Goal: Task Accomplishment & Management: Complete application form

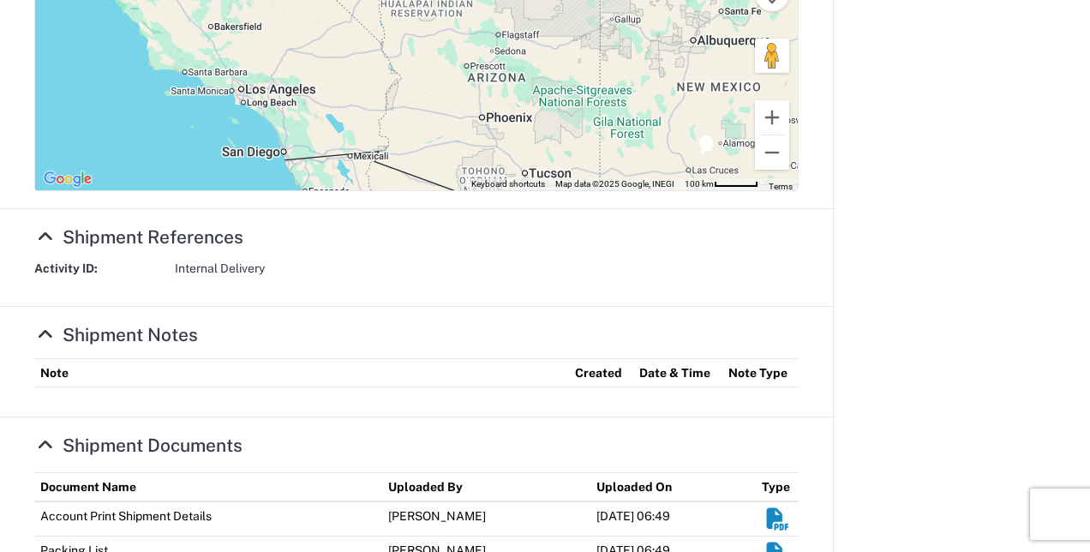
scroll to position [846, 0]
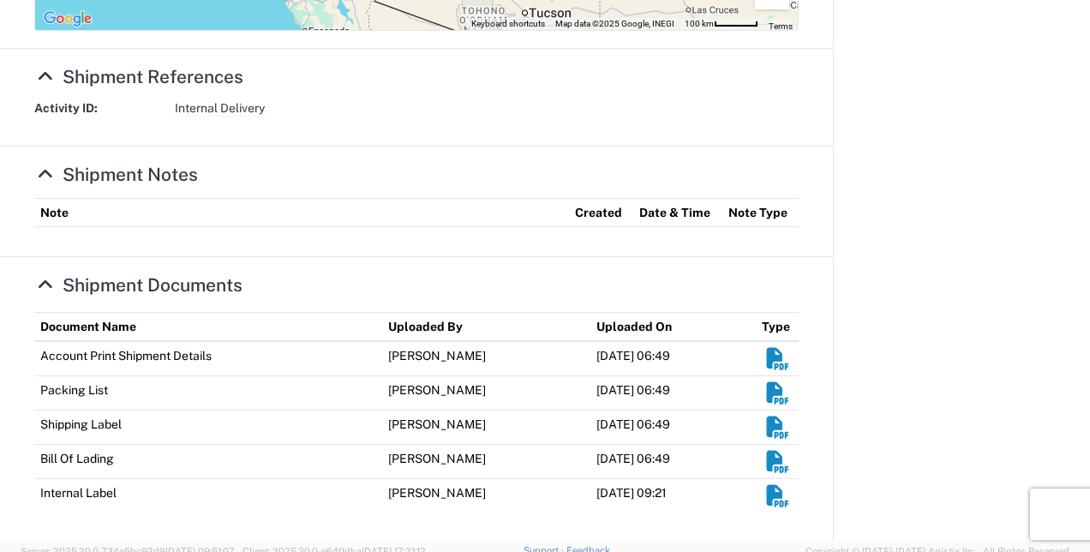
click at [766, 355] on em "Shipment Documents" at bounding box center [777, 358] width 27 height 21
click at [764, 494] on em "Shipment Documents" at bounding box center [777, 495] width 27 height 21
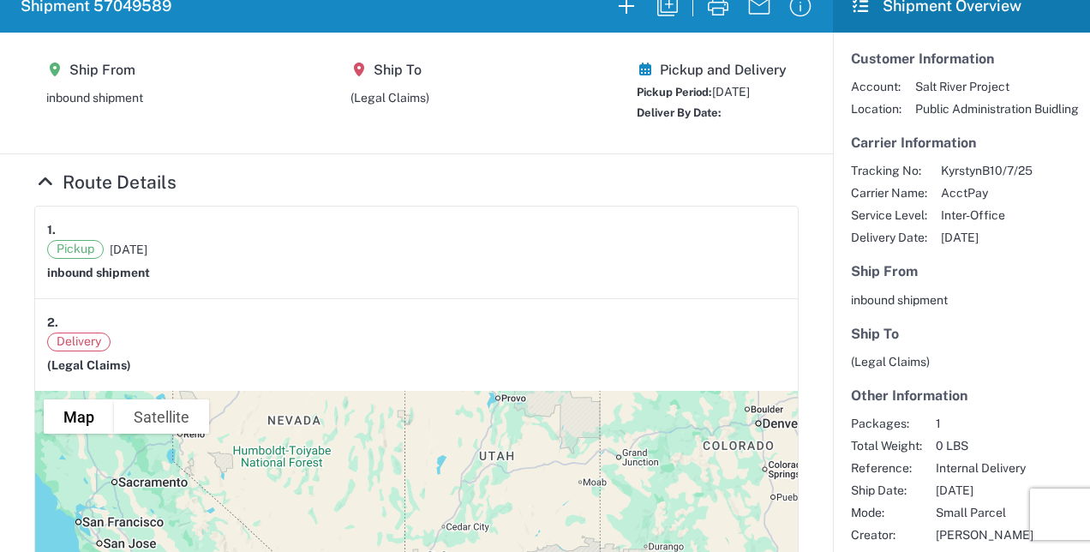
scroll to position [0, 0]
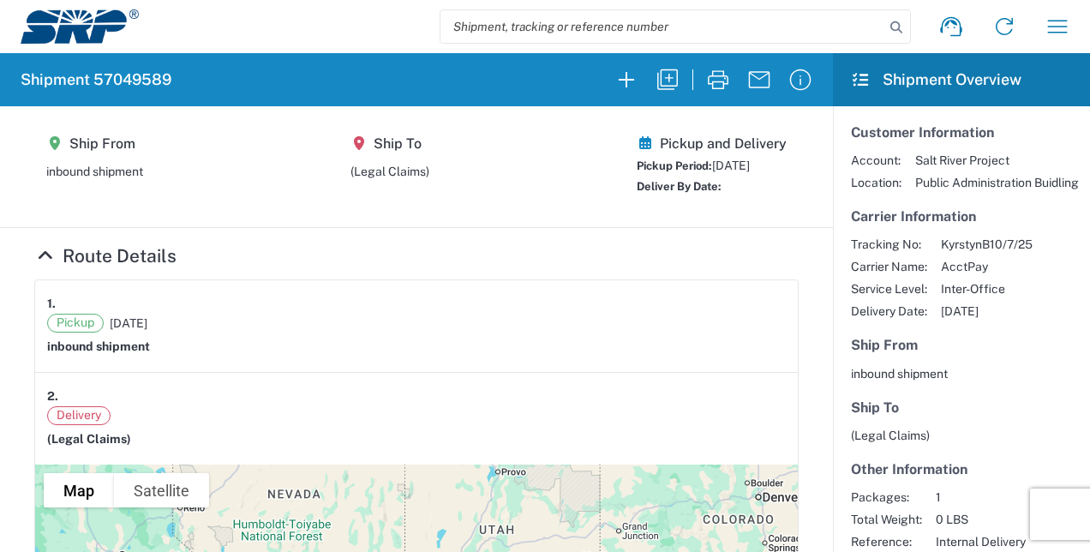
click at [87, 27] on img at bounding box center [80, 26] width 118 height 34
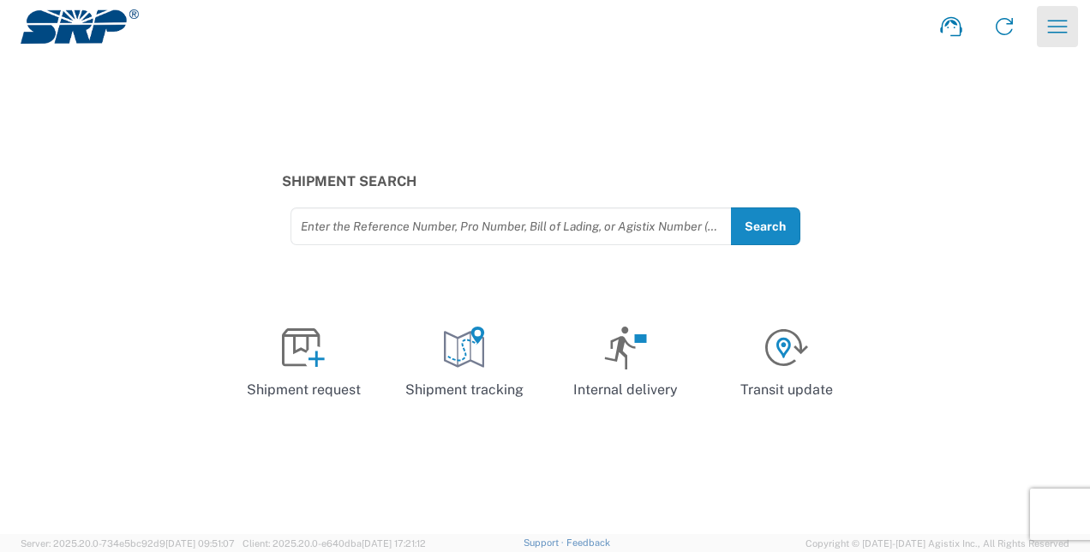
click at [1052, 22] on icon "button" at bounding box center [1057, 26] width 27 height 27
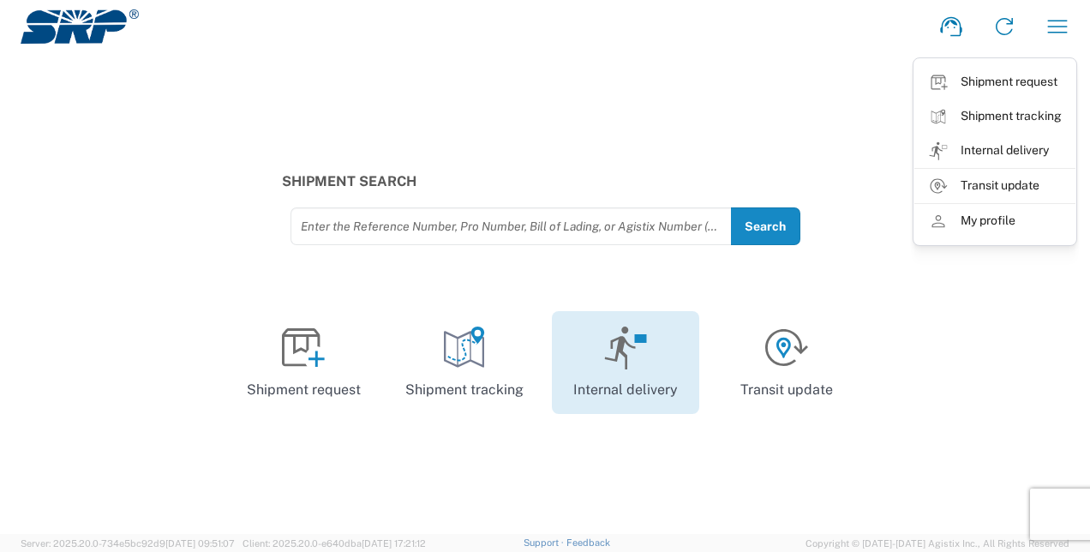
click at [636, 341] on rect at bounding box center [640, 338] width 12 height 9
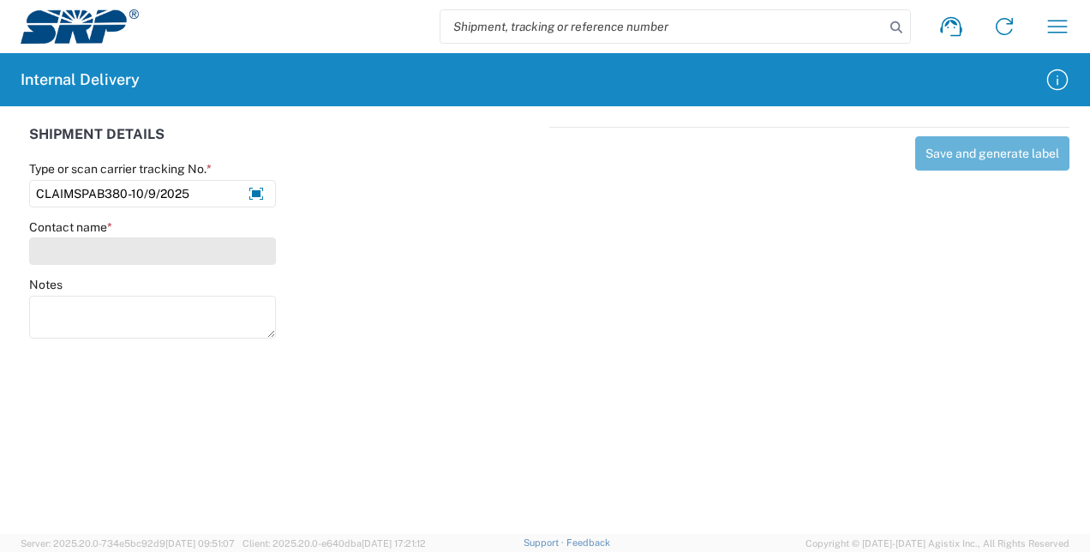
type input "CLAIMSPAB380-10/9/2025"
click at [211, 241] on input "Contact name *" at bounding box center [152, 250] width 247 height 27
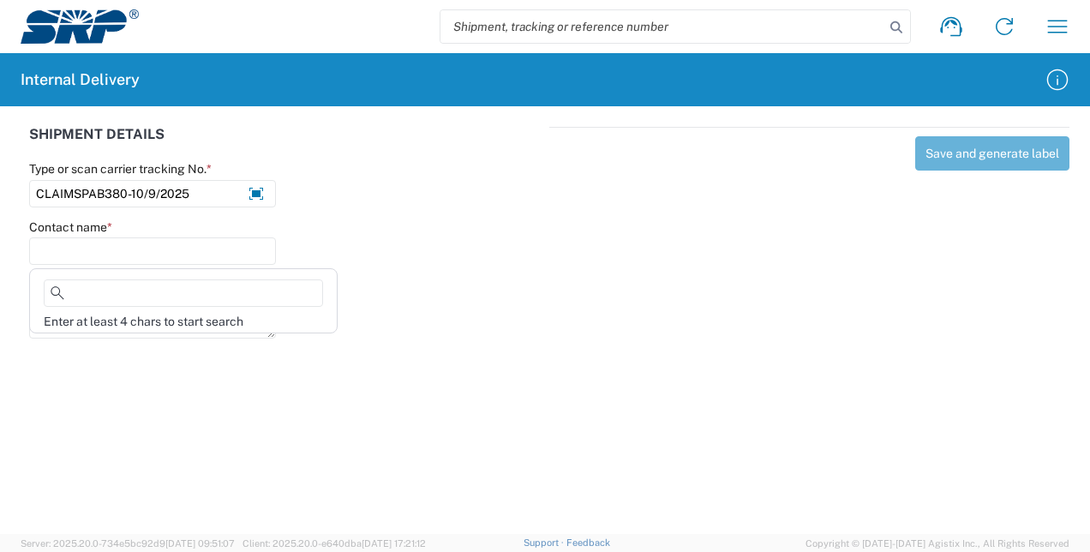
click at [387, 237] on div at bounding box center [417, 241] width 265 height 45
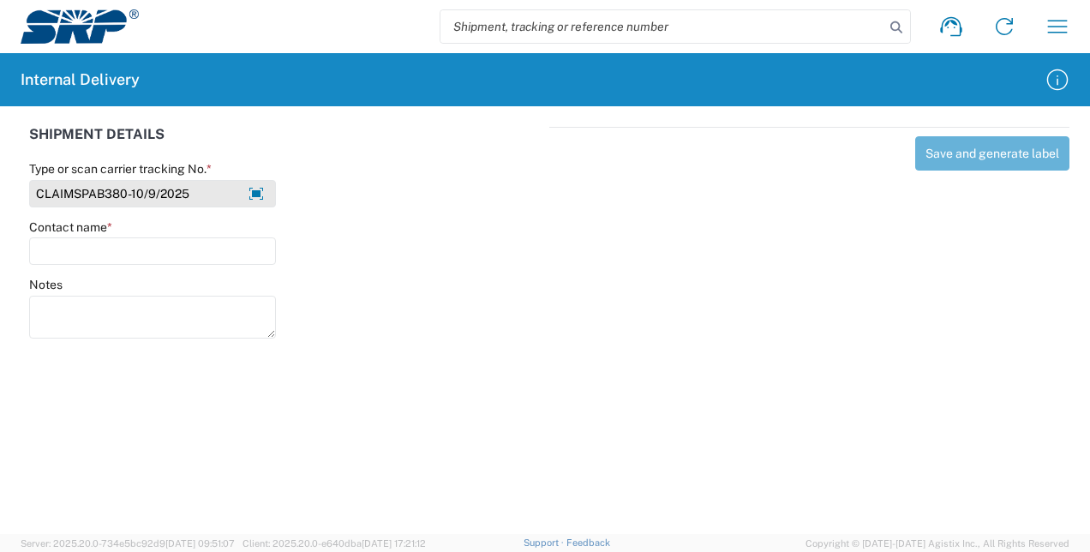
click at [192, 183] on input "CLAIMSPAB380-10/9/2025" at bounding box center [152, 193] width 247 height 27
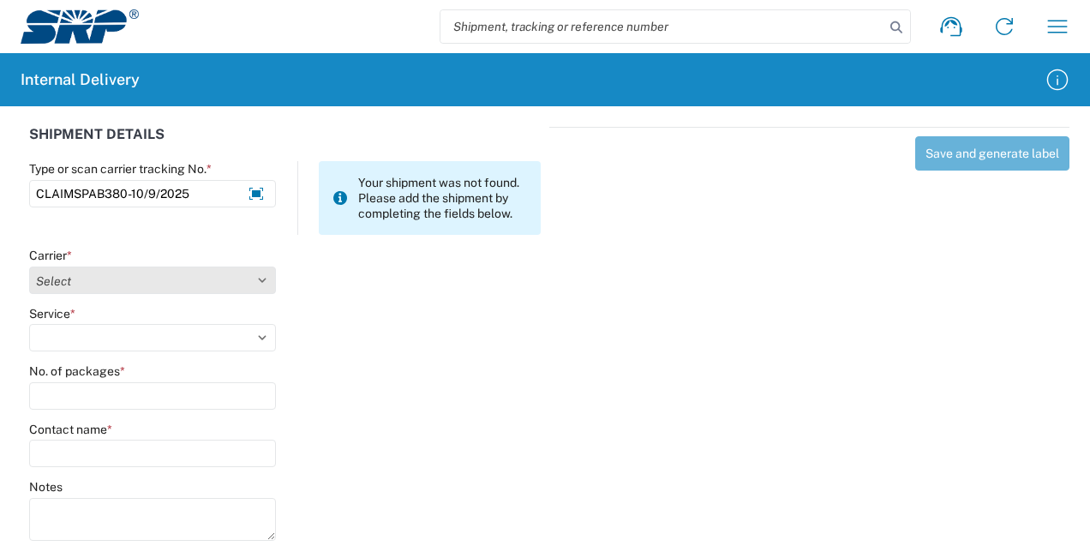
click at [267, 274] on select "Select AcctPay Amazon Logistics ATI Trucking BC Dimerco Logistics Empire Southw…" at bounding box center [152, 279] width 247 height 27
select select "22933"
click at [29, 266] on select "Select AcctPay Amazon Logistics ATI Trucking BC Dimerco Logistics Empire Southw…" at bounding box center [152, 279] width 247 height 27
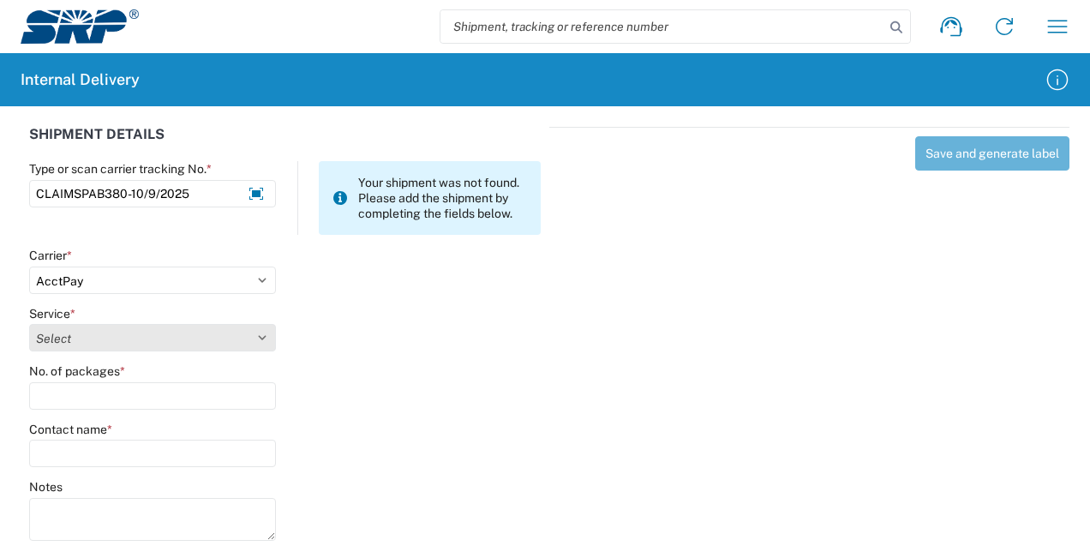
click at [243, 336] on select "Select Ground Inter-Office" at bounding box center [152, 337] width 247 height 27
select select "42403"
click at [29, 324] on select "Select Ground Inter-Office" at bounding box center [152, 337] width 247 height 27
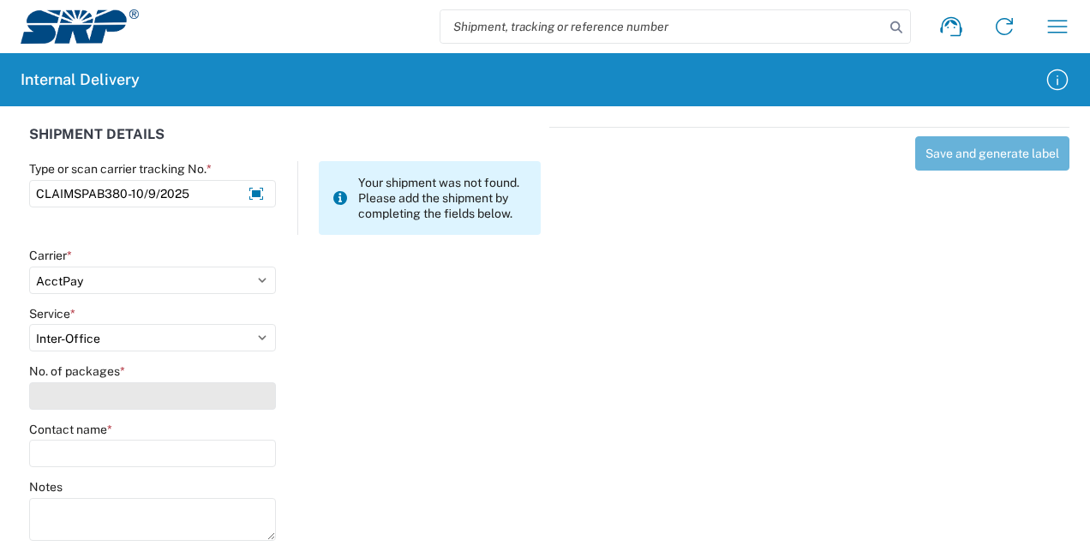
click at [214, 401] on input "No. of packages *" at bounding box center [152, 395] width 247 height 27
type input "4"
type input "LEGAL"
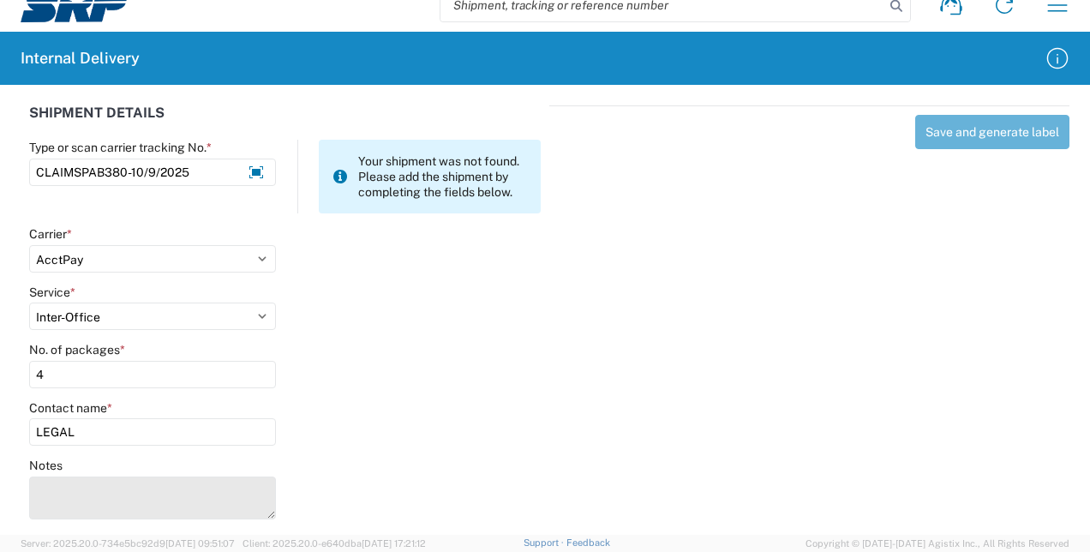
click at [220, 494] on textarea "Notes" at bounding box center [152, 497] width 247 height 43
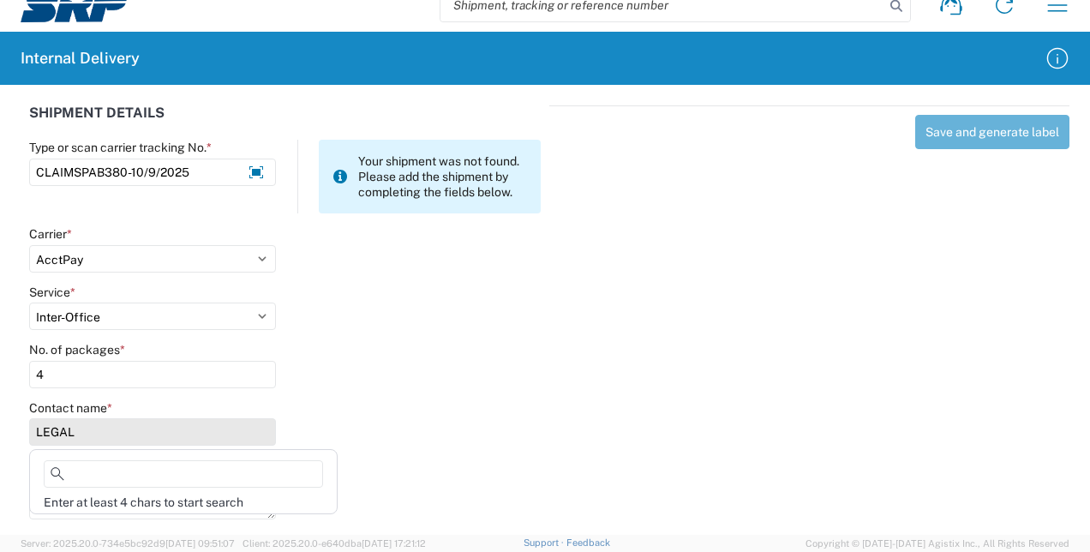
click at [212, 432] on input "LEGAL" at bounding box center [152, 431] width 247 height 27
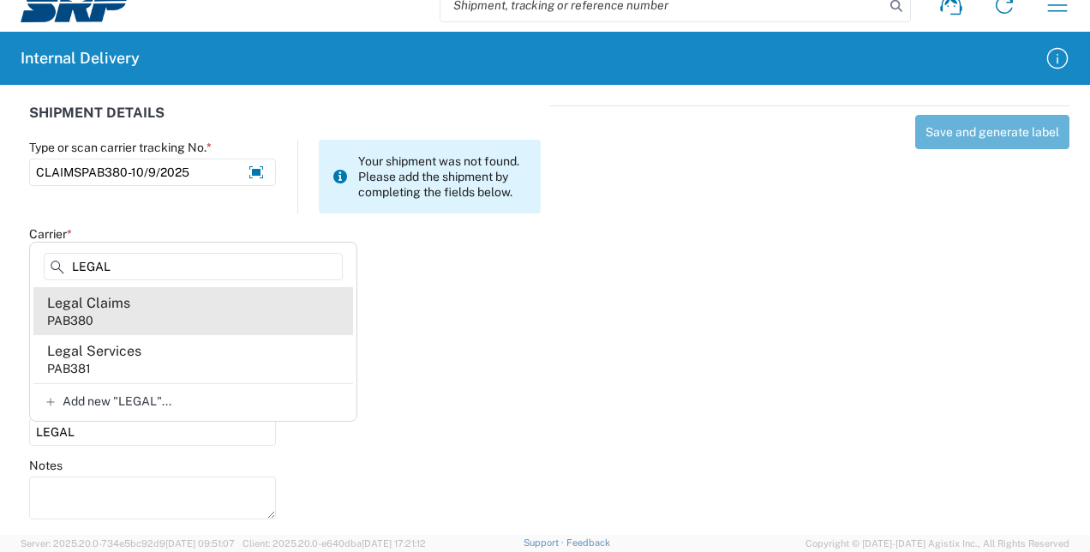
type input "LEGAL"
click at [168, 317] on agx-address-suggestion-item "Legal Claims PAB380" at bounding box center [193, 311] width 320 height 48
type input "Legal Claims"
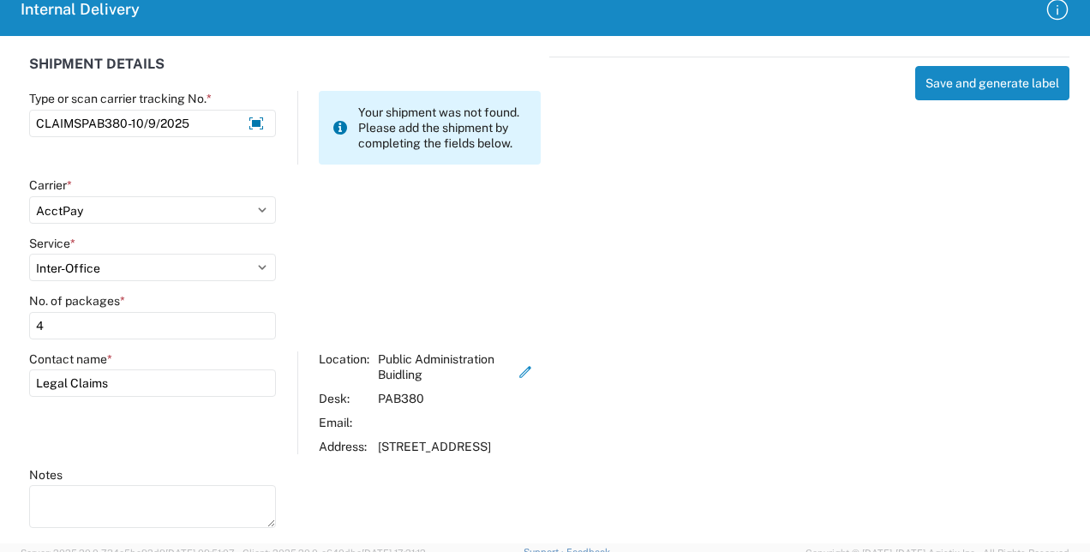
scroll to position [95, 0]
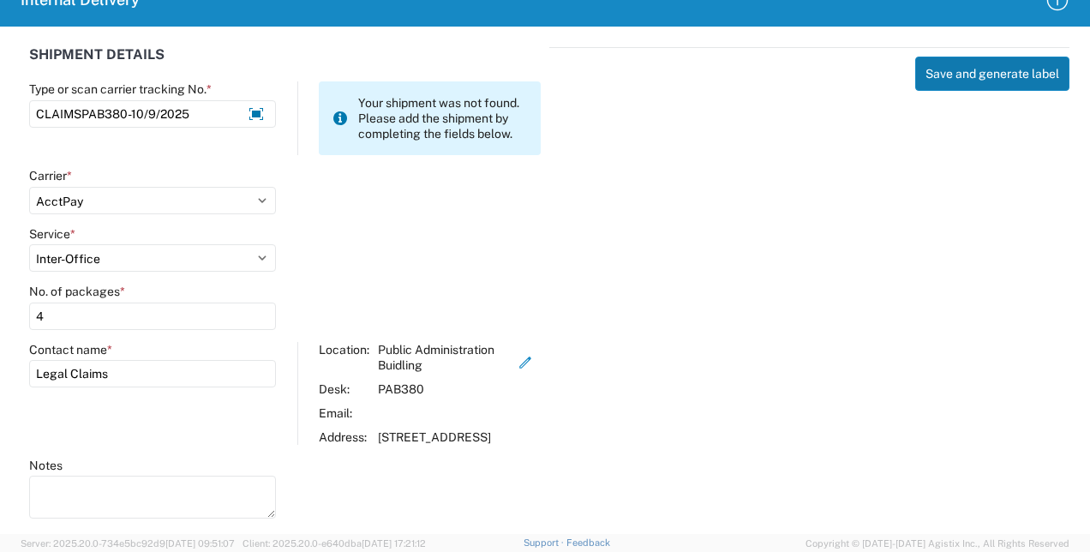
click at [982, 62] on button "Save and generate label" at bounding box center [992, 74] width 154 height 34
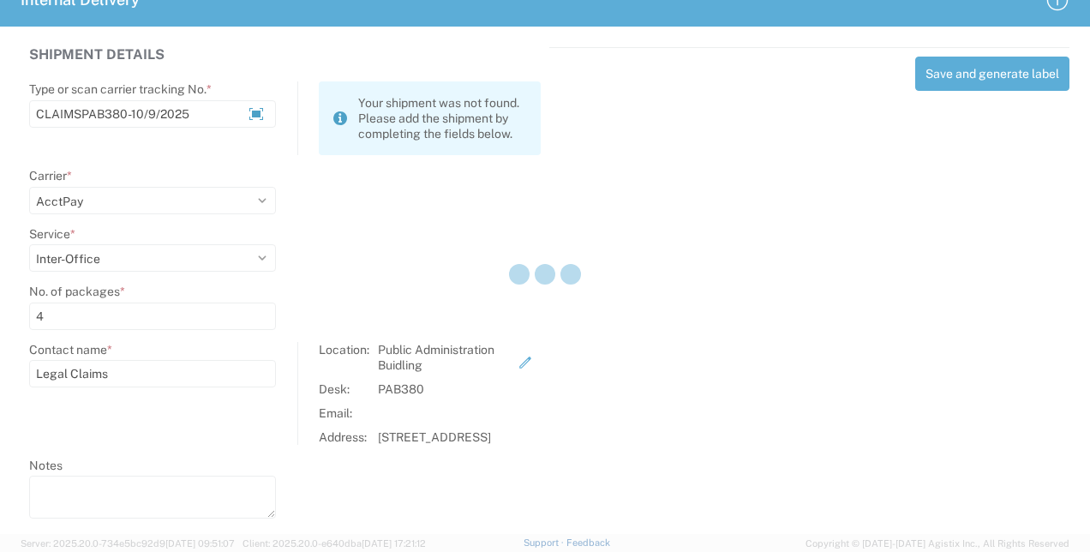
select select
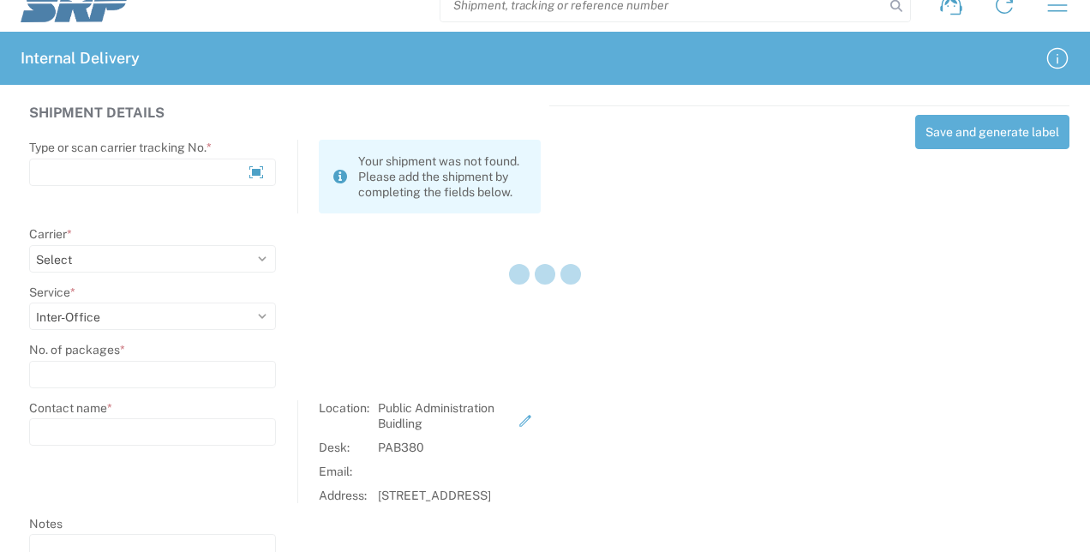
select select
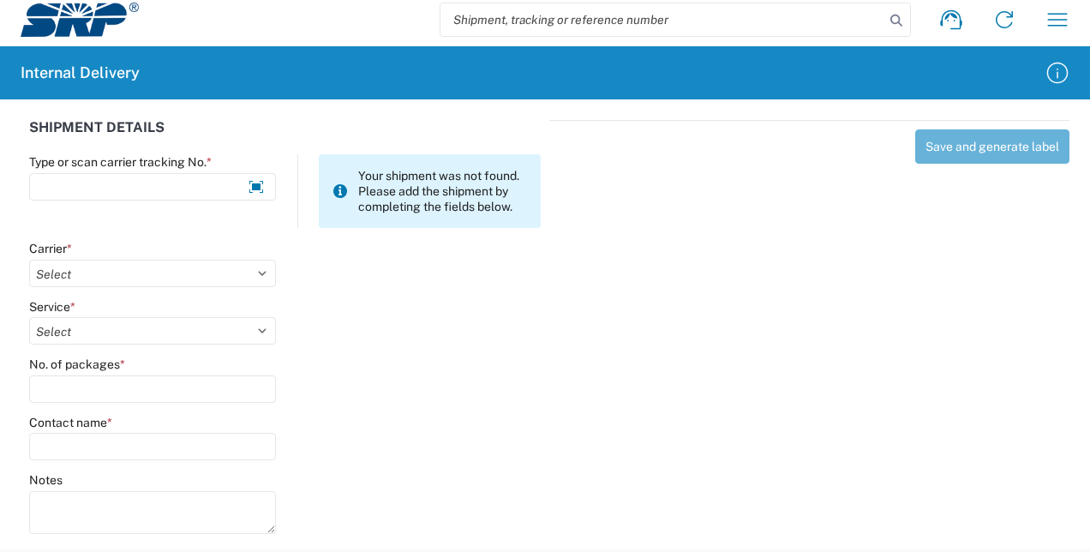
scroll to position [0, 0]
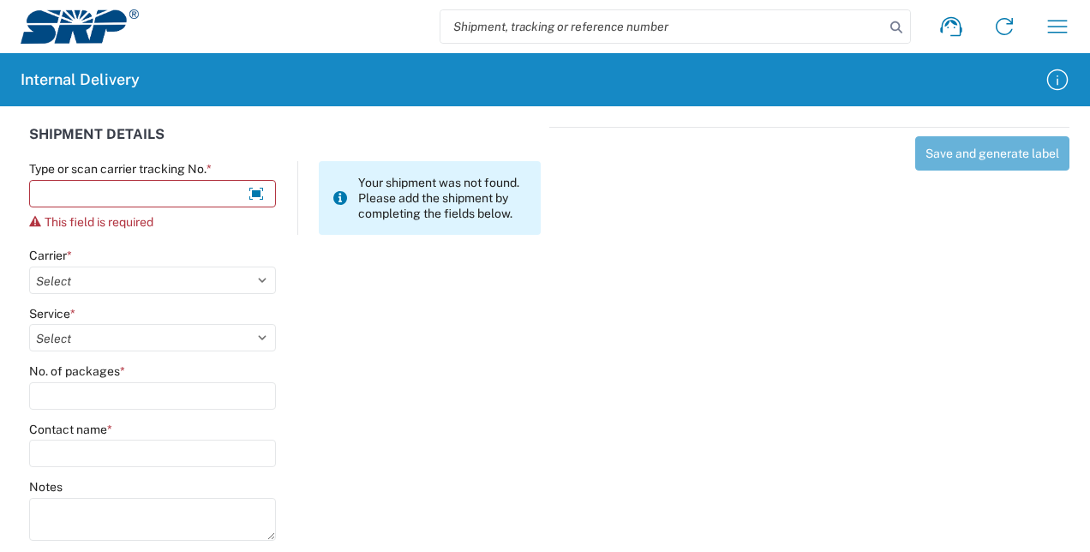
click at [635, 25] on input "search" at bounding box center [662, 26] width 444 height 33
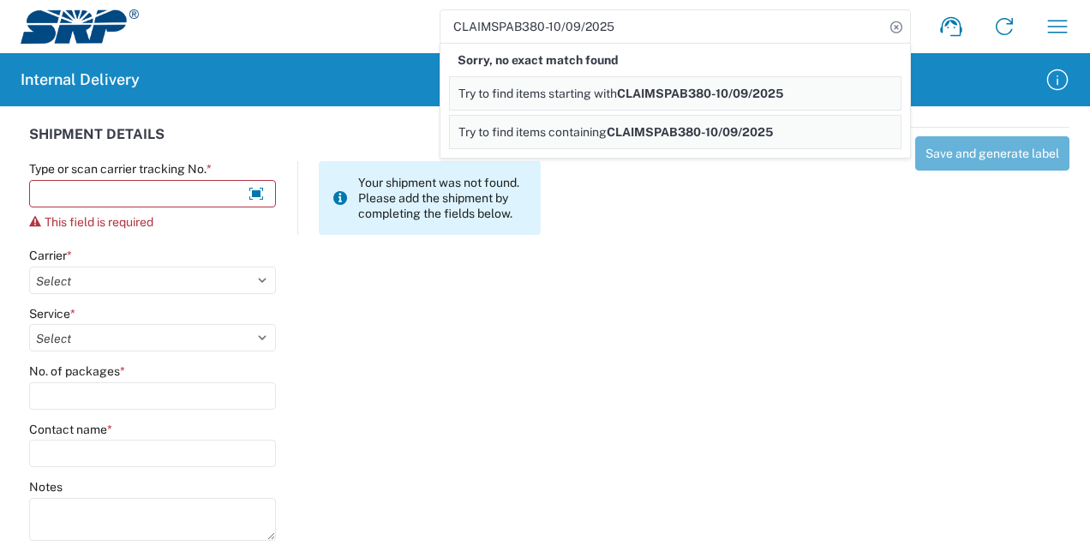
click at [631, 95] on span "CLAIMSPAB380-10/09/2025" at bounding box center [700, 94] width 166 height 14
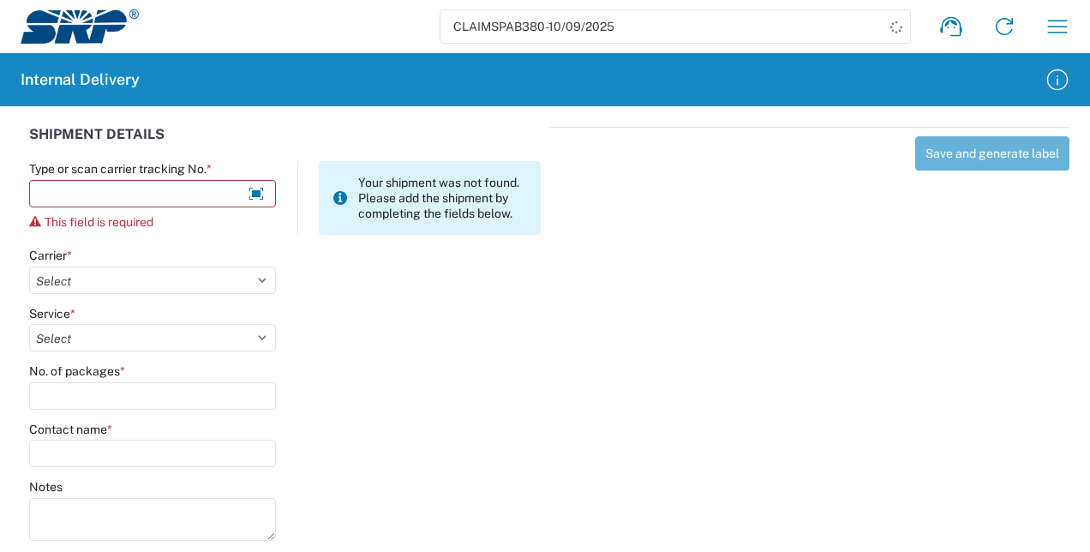
drag, startPoint x: 627, startPoint y: 29, endPoint x: 531, endPoint y: 29, distance: 96.0
click at [531, 29] on input "CLAIMSPAB380-10/09/2025" at bounding box center [662, 26] width 444 height 33
type input "CLAIMSPAB380"
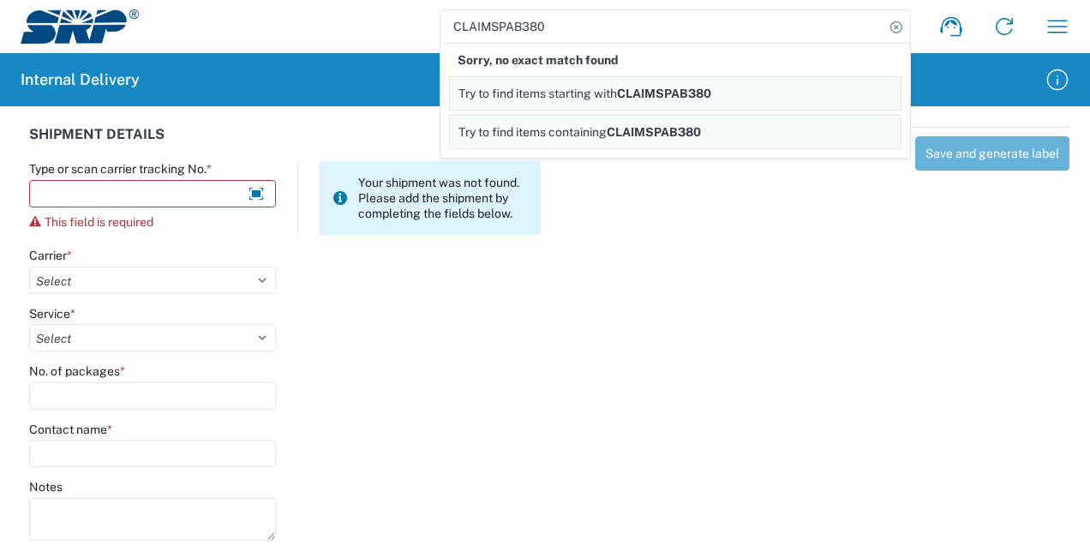
click at [583, 136] on span "Try to find items containing" at bounding box center [532, 132] width 148 height 14
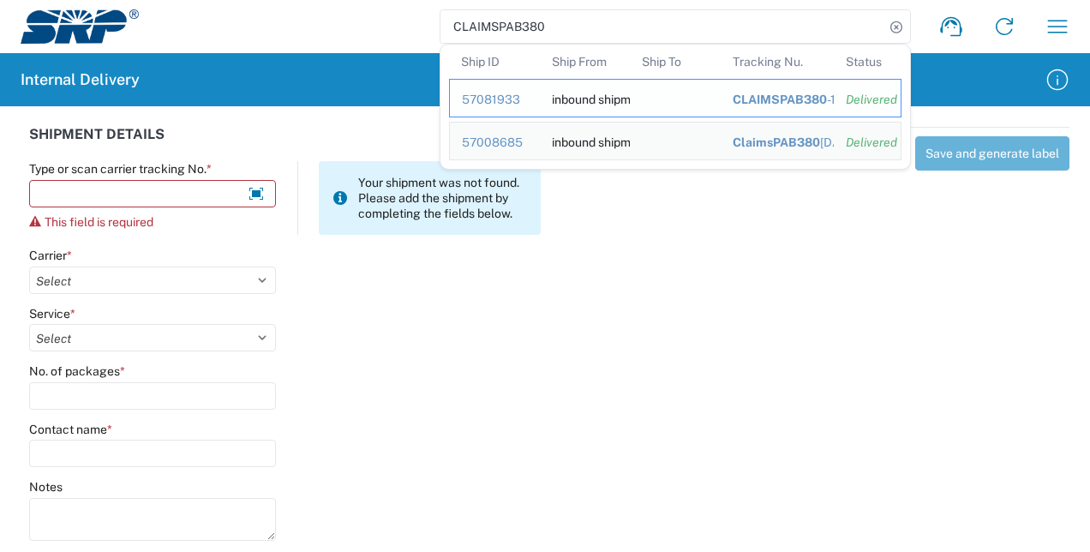
click at [495, 103] on div "57081933" at bounding box center [495, 99] width 66 height 15
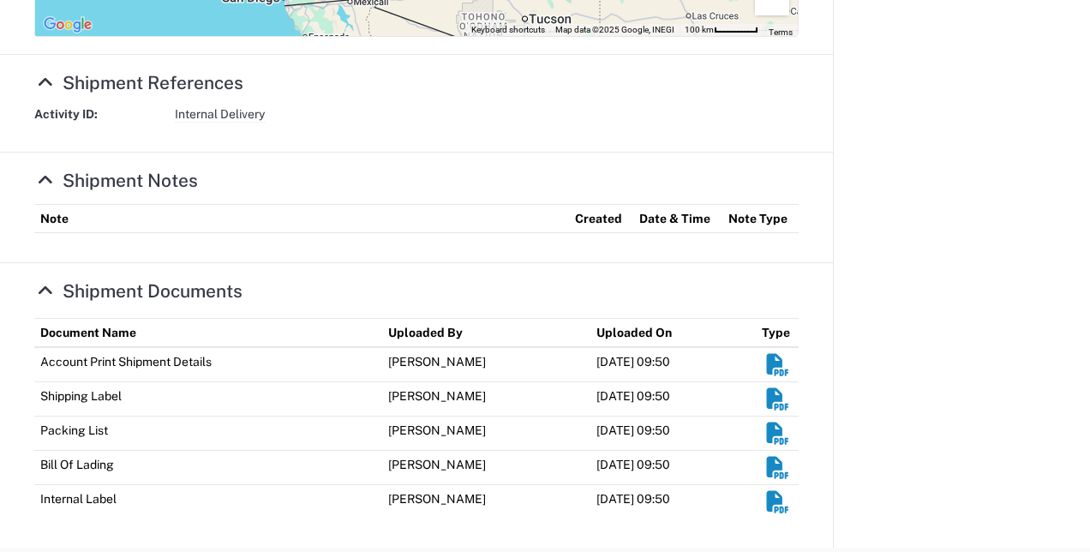
scroll to position [846, 0]
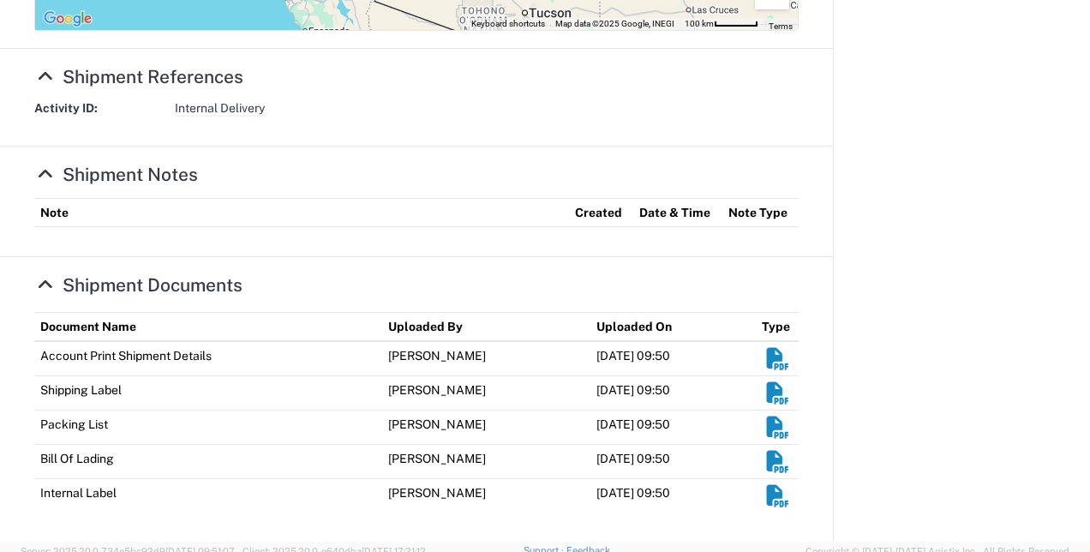
click at [764, 495] on em "Shipment Documents" at bounding box center [777, 495] width 27 height 21
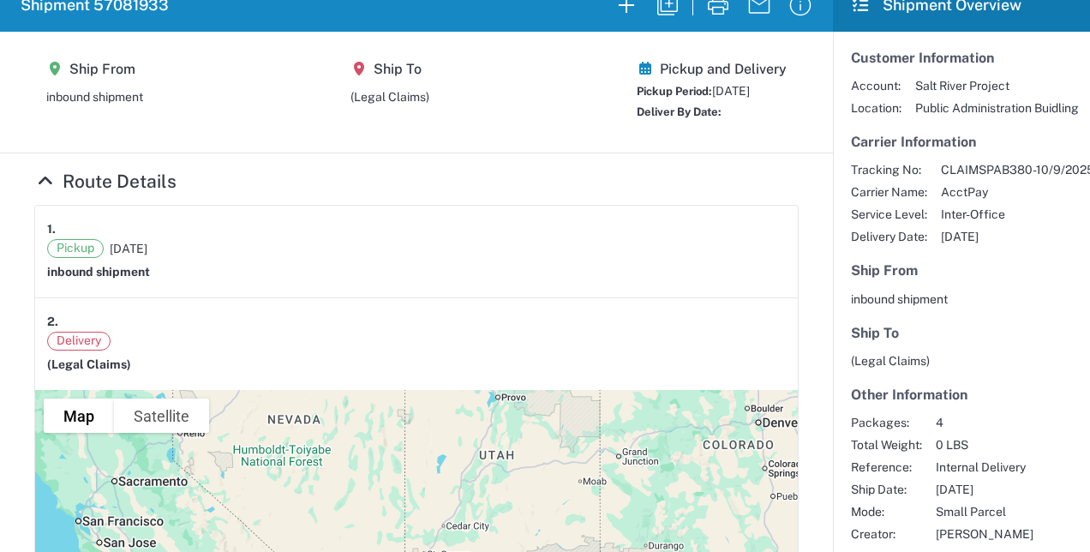
scroll to position [0, 0]
